Goal: Transaction & Acquisition: Purchase product/service

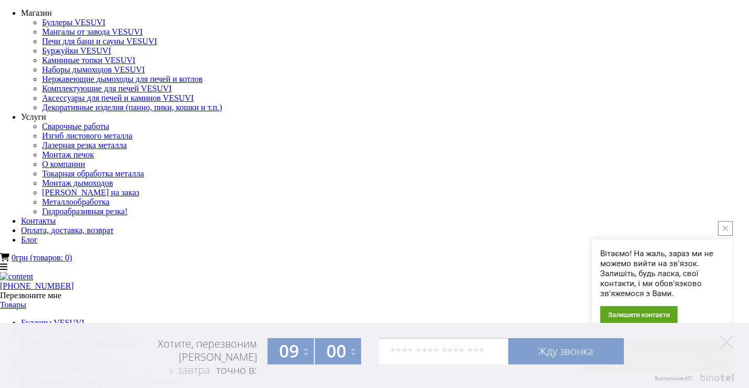
drag, startPoint x: 488, startPoint y: 96, endPoint x: 294, endPoint y: 91, distance: 193.5
copy div "Печь булерьян [GEOGRAPHIC_DATA] тип 00"
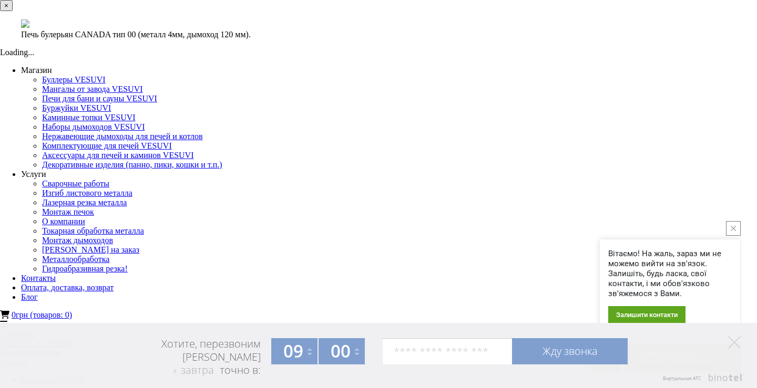
click at [8, 9] on font "×" at bounding box center [6, 6] width 4 height 8
click at [731, 226] on icon "close button" at bounding box center [733, 228] width 5 height 5
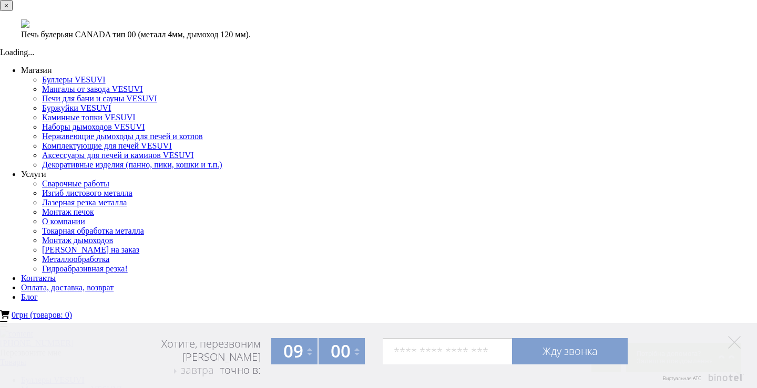
click at [8, 9] on font "×" at bounding box center [6, 6] width 4 height 8
click at [688, 57] on div "× Печь булерьян CANADA тип 00 (металл 4мм, дымоход 120 мм). Loading..." at bounding box center [374, 28] width 749 height 57
